Goal: Information Seeking & Learning: Learn about a topic

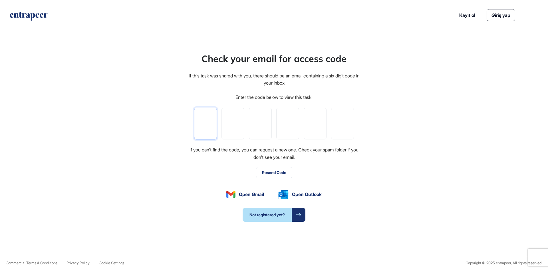
paste input "*"
type input "*"
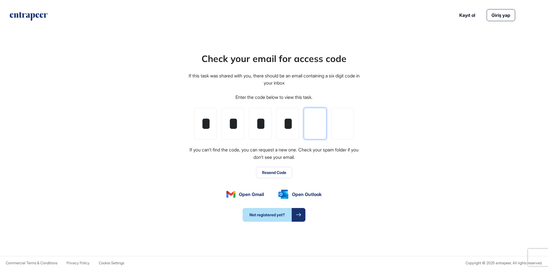
type input "*"
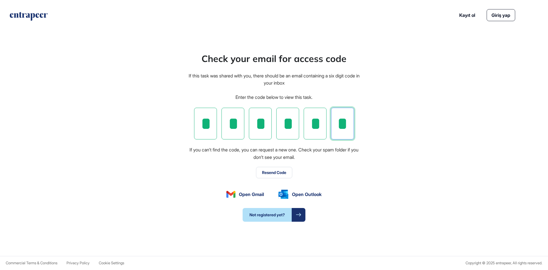
type input "*"
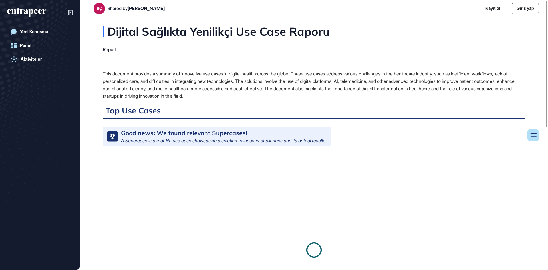
scroll to position [0, 0]
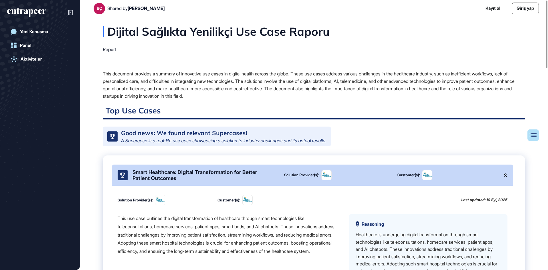
click at [188, 73] on div "This document provides a summary of innovative use cases in digital health acro…" at bounding box center [314, 85] width 423 height 30
click at [194, 72] on div "This document provides a summary of innovative use cases in digital health acro…" at bounding box center [314, 85] width 423 height 30
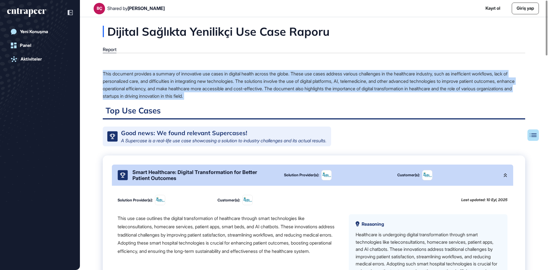
click at [194, 72] on div "This document provides a summary of innovative use cases in digital health acro…" at bounding box center [314, 85] width 423 height 30
click at [201, 80] on div "This document provides a summary of innovative use cases in digital health acro…" at bounding box center [314, 85] width 423 height 30
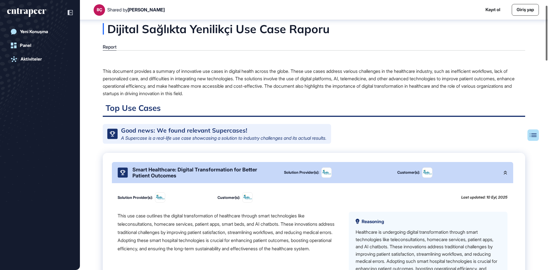
scroll to position [0, 0]
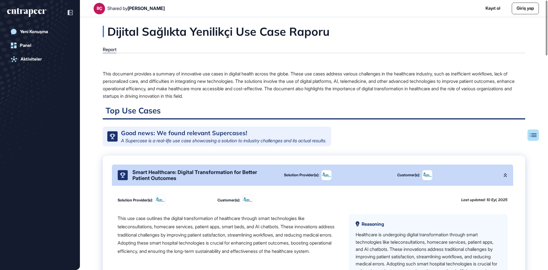
click at [303, 77] on div "This document provides a summary of innovative use cases in digital health acro…" at bounding box center [314, 85] width 423 height 30
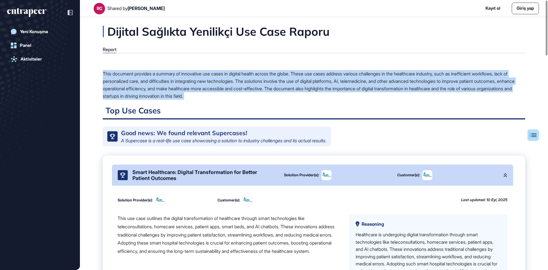
click at [303, 77] on div "This document provides a summary of innovative use cases in digital health acro…" at bounding box center [314, 85] width 423 height 30
click at [302, 81] on div "This document provides a summary of innovative use cases in digital health acro…" at bounding box center [314, 85] width 423 height 30
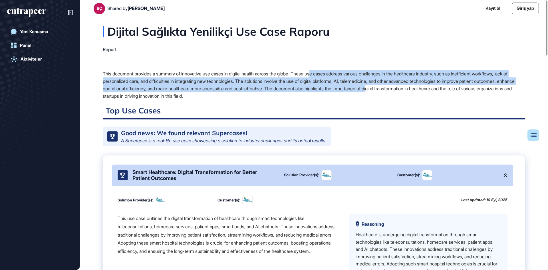
drag, startPoint x: 324, startPoint y: 67, endPoint x: 426, endPoint y: 88, distance: 104.1
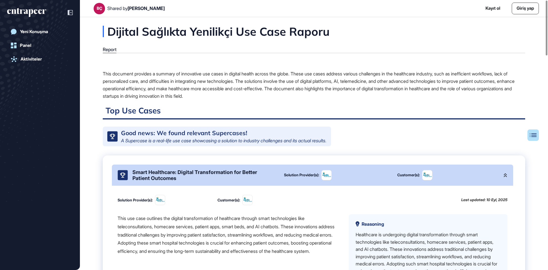
click at [189, 133] on div "Good news: We found relevant Supercases!" at bounding box center [184, 133] width 126 height 6
click at [180, 175] on div "Smart Healthcare: Digital Transformation for Better Patient Outcomes" at bounding box center [204, 175] width 143 height 12
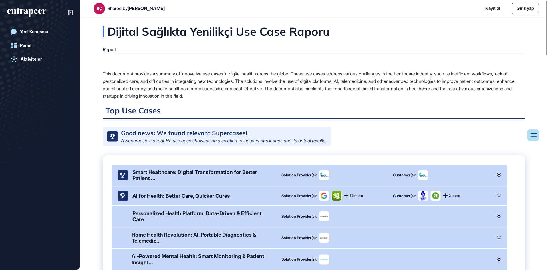
click at [180, 175] on div "Smart Healthcare: Digital Transformation for Better Patient ..." at bounding box center [203, 175] width 140 height 12
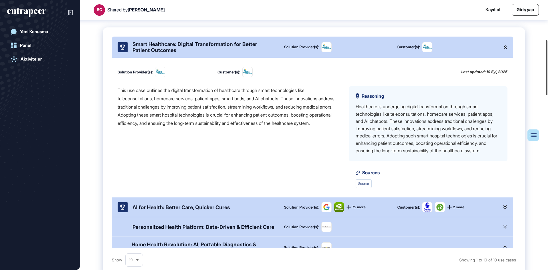
scroll to position [127, 0]
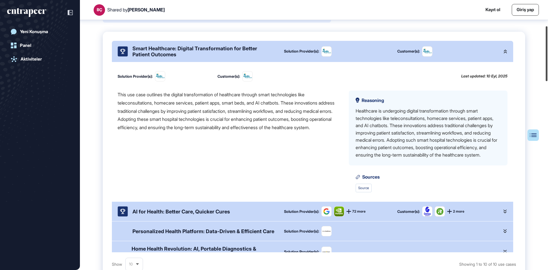
drag, startPoint x: 548, startPoint y: 43, endPoint x: 547, endPoint y: 68, distance: 25.7
click at [547, 68] on div at bounding box center [547, 53] width 2 height 55
